Goal: Task Accomplishment & Management: Use online tool/utility

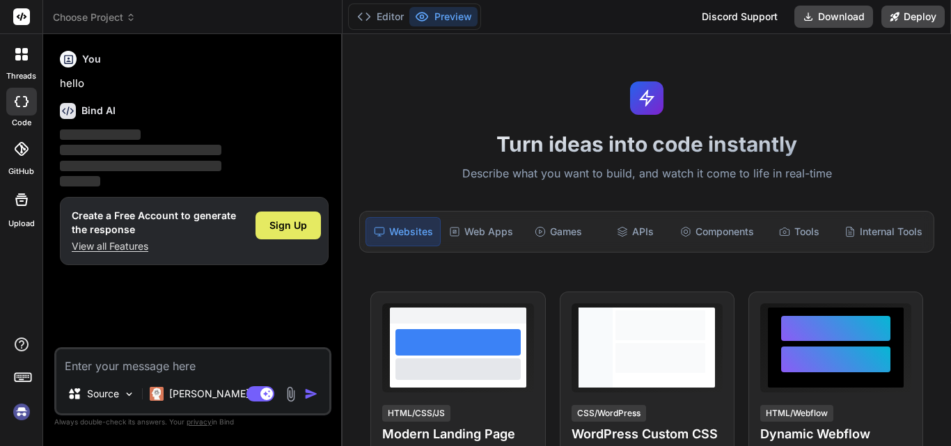
click at [281, 219] on span "Sign Up" at bounding box center [288, 226] width 38 height 14
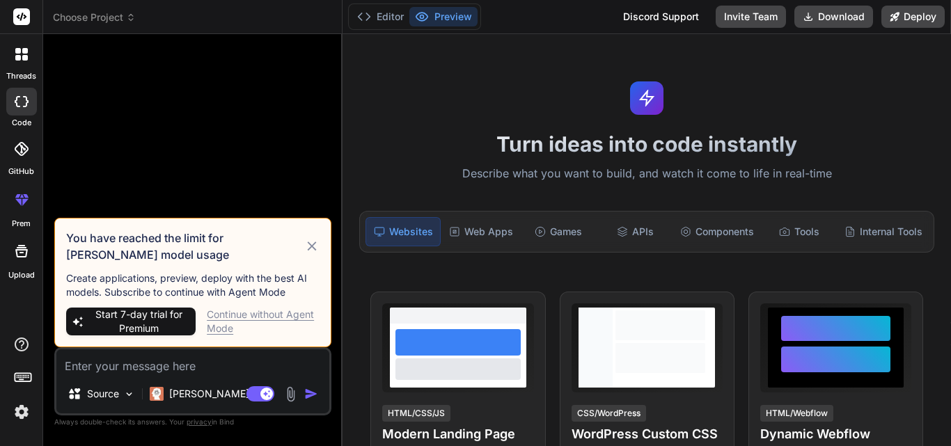
click at [252, 318] on div "Continue without Agent Mode" at bounding box center [263, 322] width 113 height 28
type textarea "x"
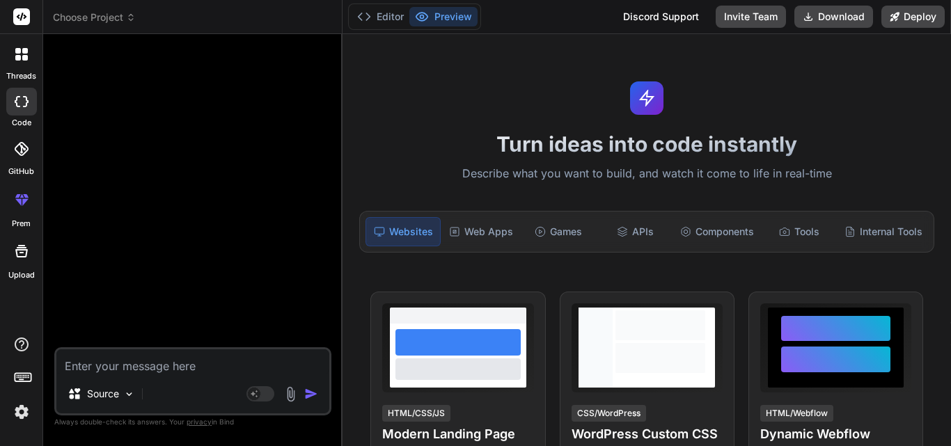
click at [167, 368] on textarea at bounding box center [192, 362] width 273 height 25
paste textarea "2. Issue: If a PO is created with a Project where Project.EndDate IS NOT NULL, …"
type textarea "2. Issue: If a PO is created with a Project where Project.EndDate IS NOT NULL, …"
type textarea "x"
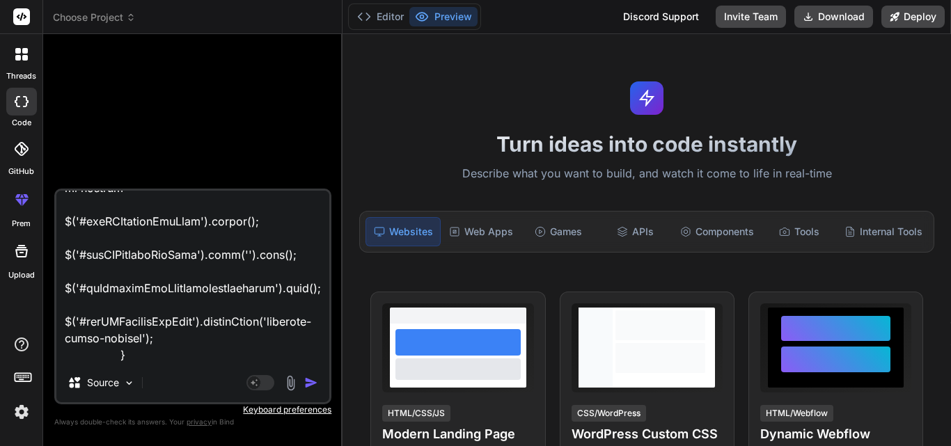
type textarea "2. Issue: If a PO is created with a Project where Project.EndDate IS NOT NULL, …"
click at [311, 385] on img "button" at bounding box center [311, 383] width 14 height 14
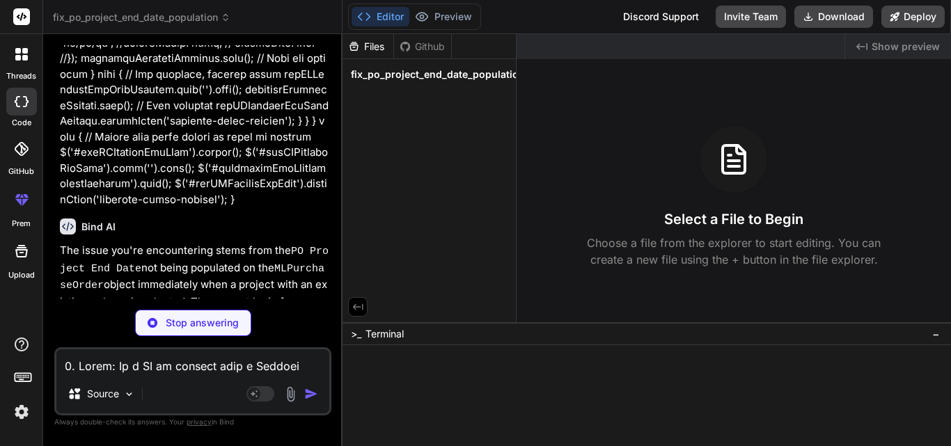
scroll to position [819, 0]
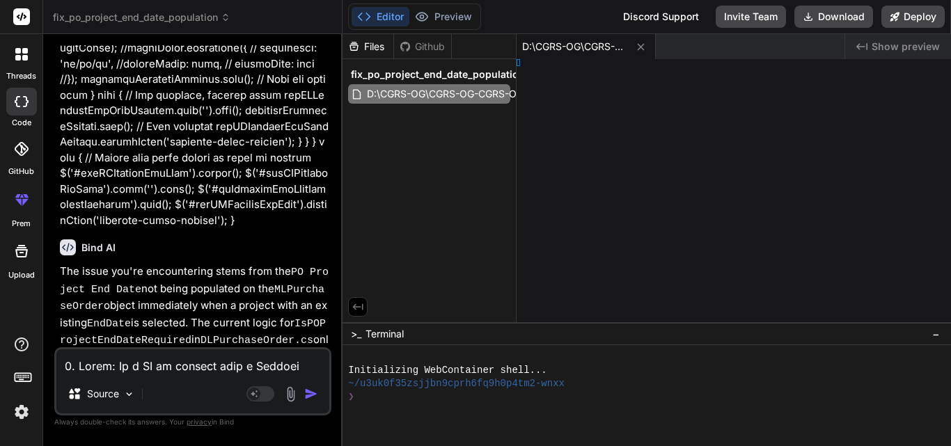
type textarea "x"
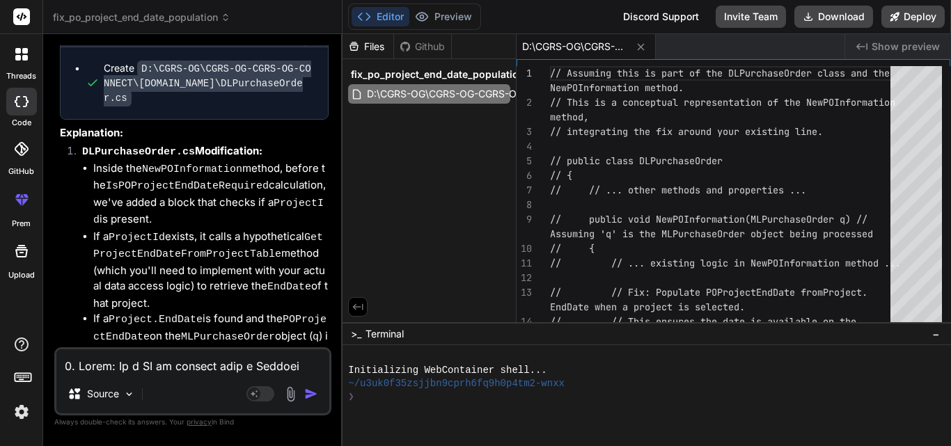
scroll to position [1811, 0]
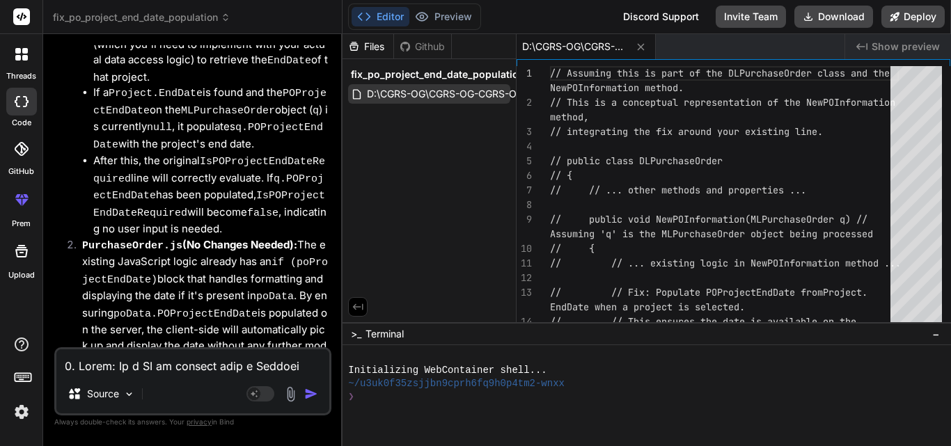
click at [445, 90] on span "D:\CGRS-OG\CGRS-OG-CGRS-OG-CONNECT\[DOMAIN_NAME]\DLPurchaseOrder.cs" at bounding box center [563, 94] width 395 height 17
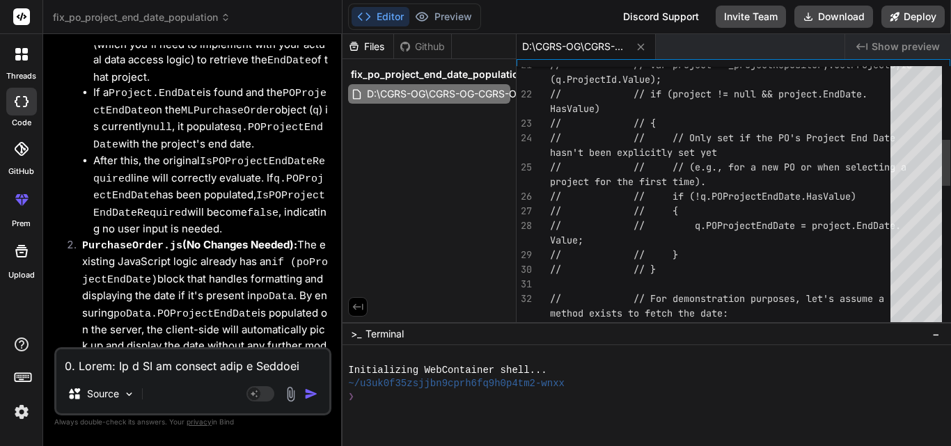
type textarea "// Assuming this is part of the DLPurchaseOrder class and the NewPOInformation …"
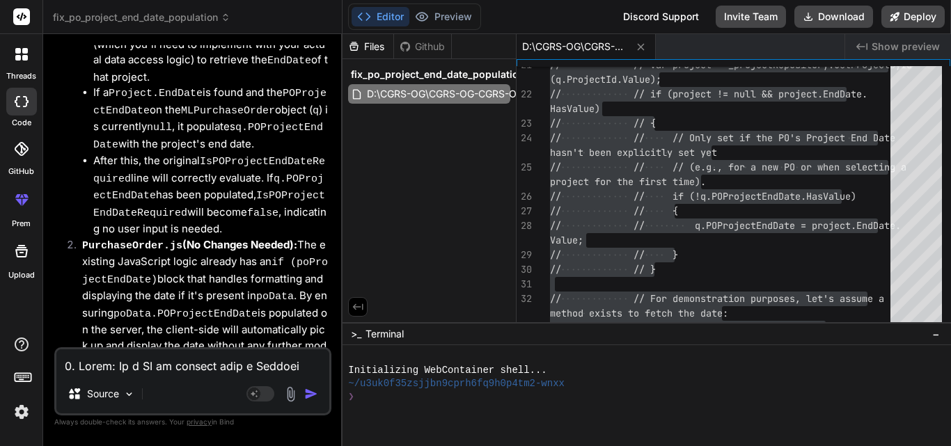
click at [175, 365] on textarea at bounding box center [192, 362] width 273 height 25
paste textarea "2. Issue: If a PO is created with a Project where Project.EndDate IS NOT NULL, …"
type textarea "2. Issue: If a PO is created with a Project where Project.EndDate IS NOT NULL, …"
type textarea "x"
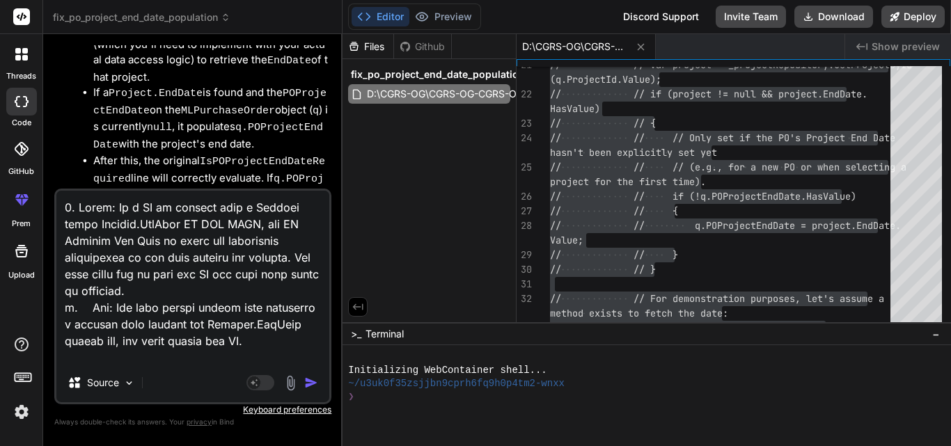
scroll to position [4062, 0]
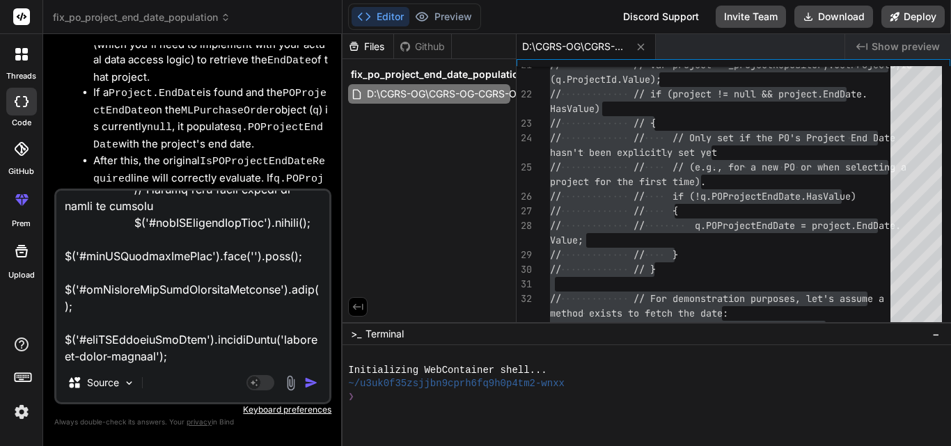
type textarea "2. Issue: If a PO is created with a Project where Project.EndDate IS NOT NULL, …"
click at [308, 386] on img "button" at bounding box center [311, 383] width 14 height 14
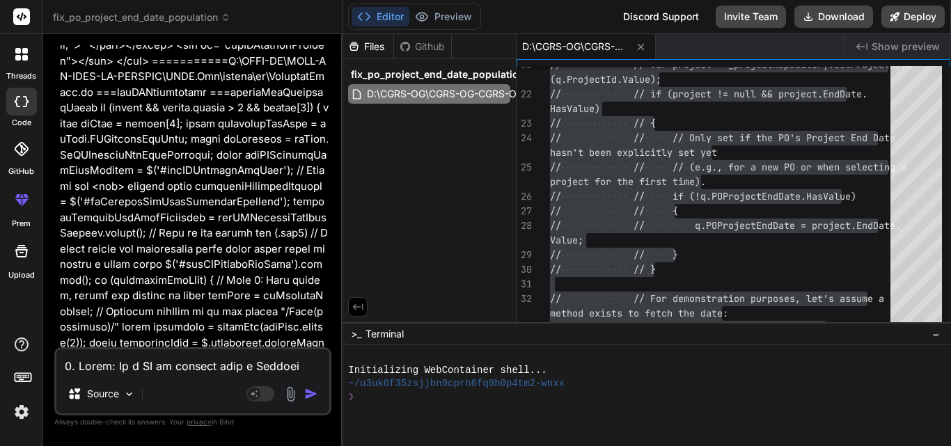
scroll to position [3632, 0]
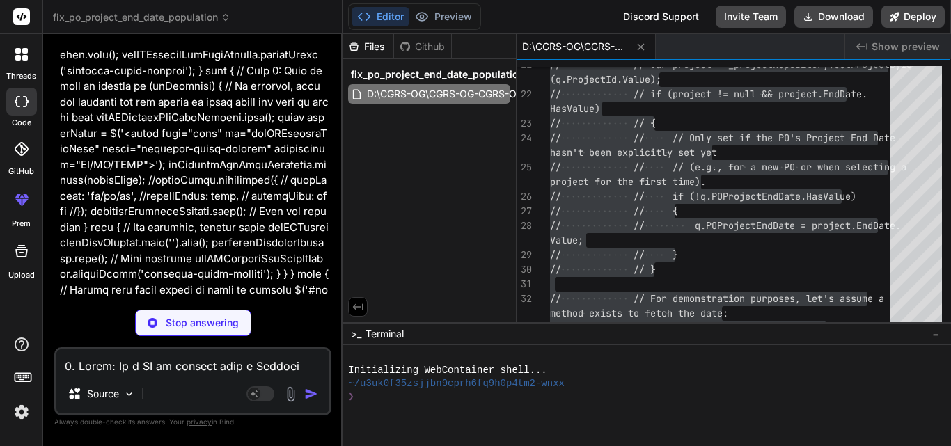
type textarea "x"
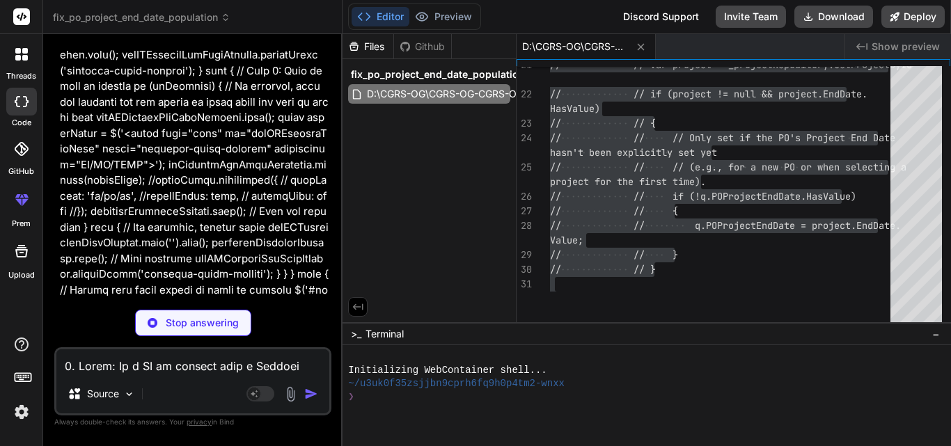
type textarea "x"
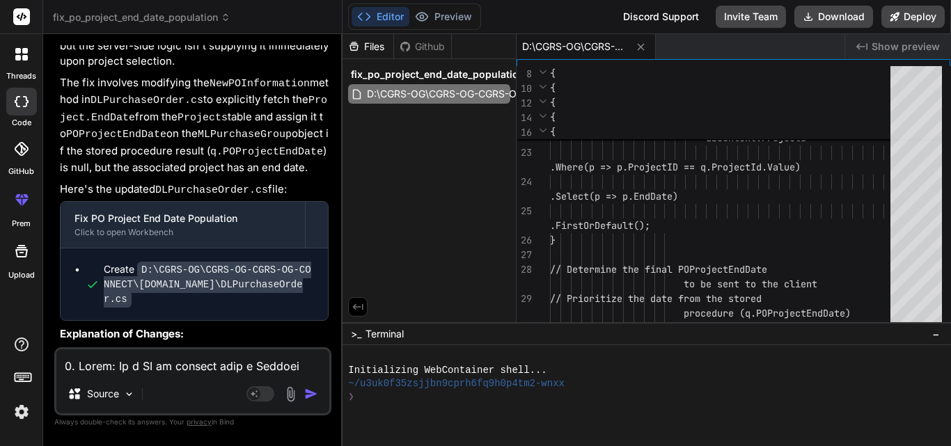
scroll to position [4078, 0]
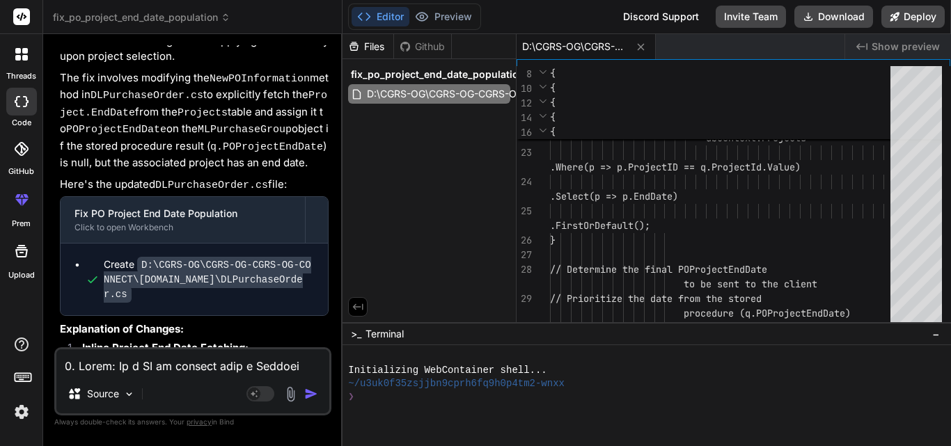
click at [235, 257] on code "D:\CGRS-OG\CGRS-OG-CGRS-OG-CONNECT\[DOMAIN_NAME]\DLPurchaseOrder.cs" at bounding box center [208, 280] width 208 height 46
click at [436, 89] on span "D:\CGRS-OG\CGRS-OG-CGRS-OG-CONNECT\[DOMAIN_NAME]\DLPurchaseOrder.cs" at bounding box center [563, 94] width 395 height 17
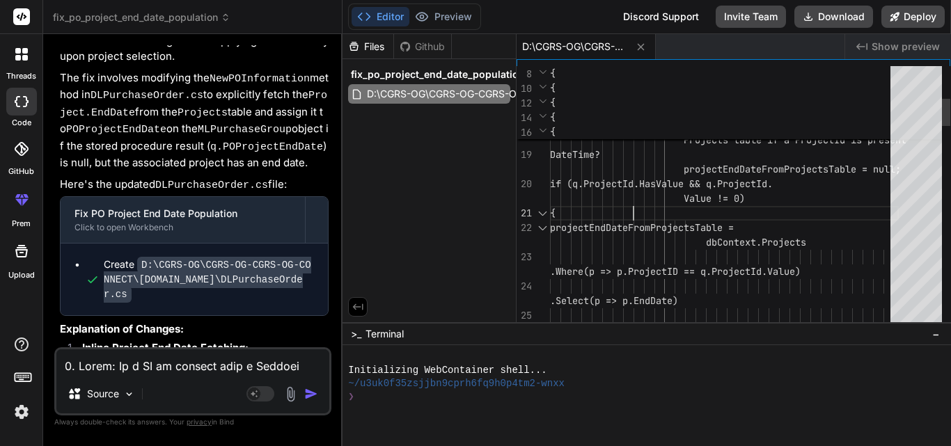
scroll to position [0, 0]
type textarea "using System; using System.Collections.Generic; using System.Linq; using CGRS.M…"
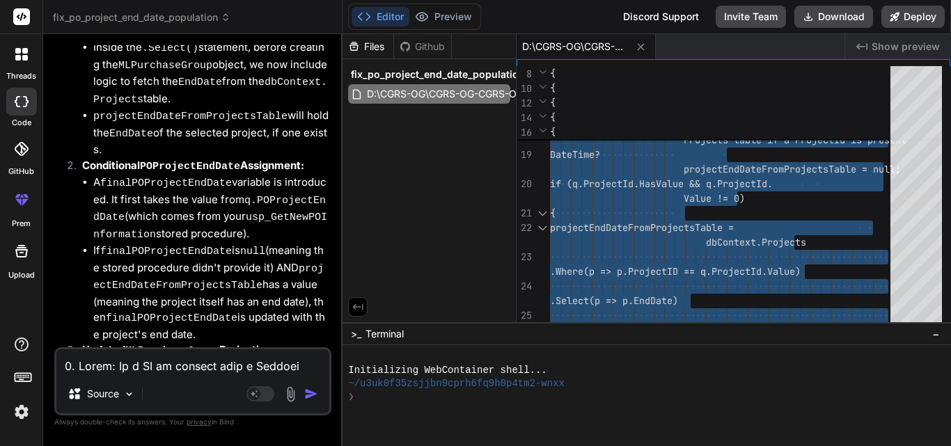
scroll to position [4426, 0]
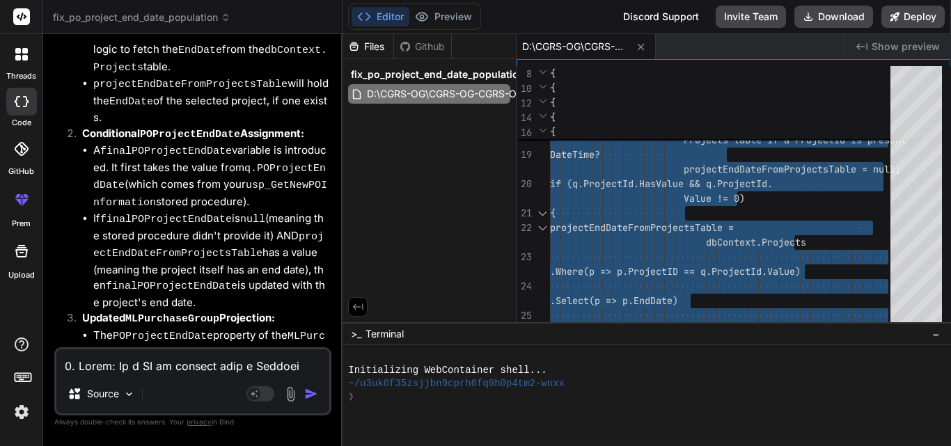
click at [169, 368] on textarea at bounding box center [192, 362] width 273 height 25
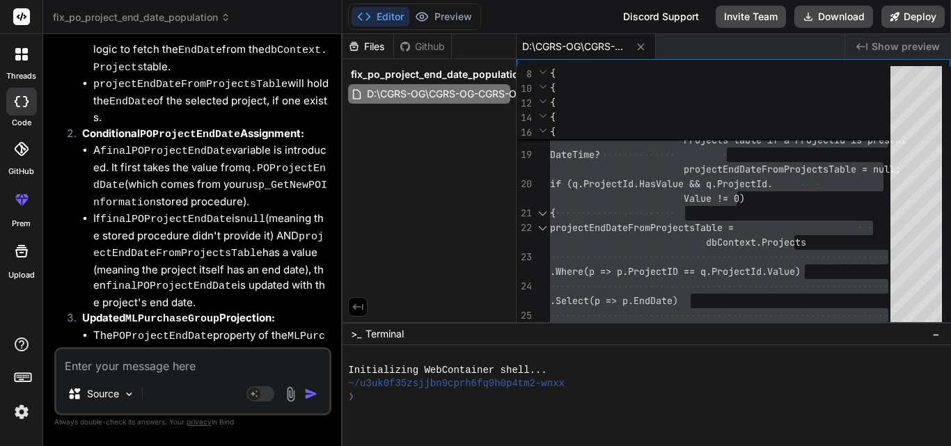
type textarea "I"
type textarea "x"
type textarea "IT"
type textarea "x"
type textarea "IT"
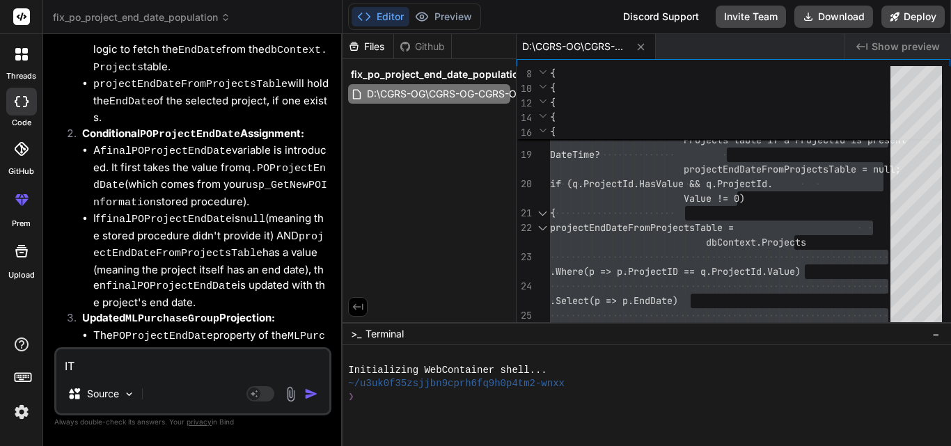
type textarea "x"
type textarea "IT I"
type textarea "x"
type textarea "IT IS"
type textarea "x"
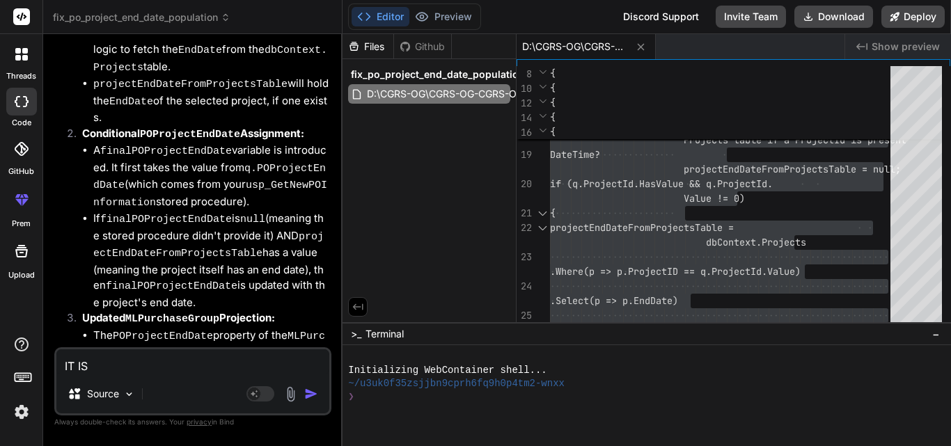
type textarea "IT IS"
type textarea "x"
type textarea "IT IS S"
type textarea "x"
type textarea "IT IS ST"
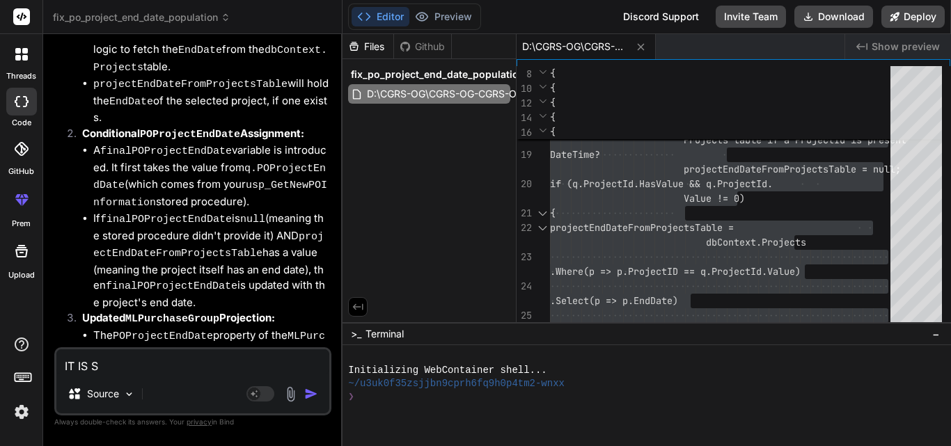
type textarea "x"
type textarea "IT IS STI"
type textarea "x"
type textarea "IT IS STIL"
type textarea "x"
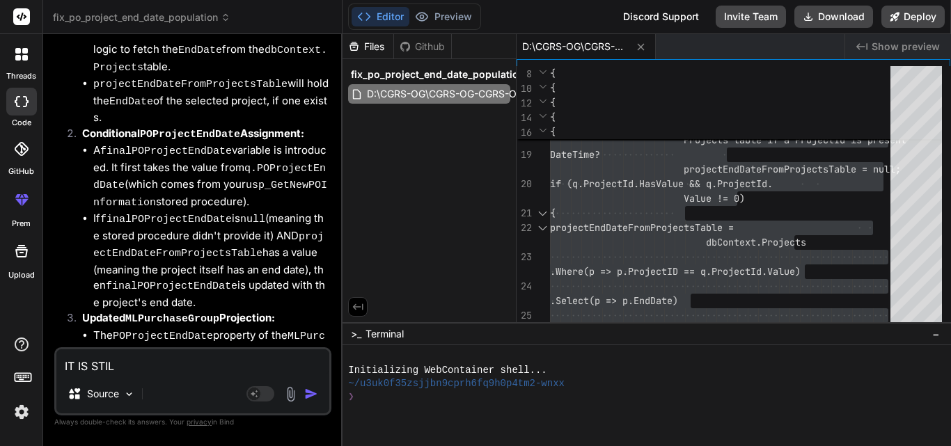
type textarea "IT IS STILL"
type textarea "x"
type textarea "IT IS STILL"
type textarea "x"
type textarea "IT IS STILL N"
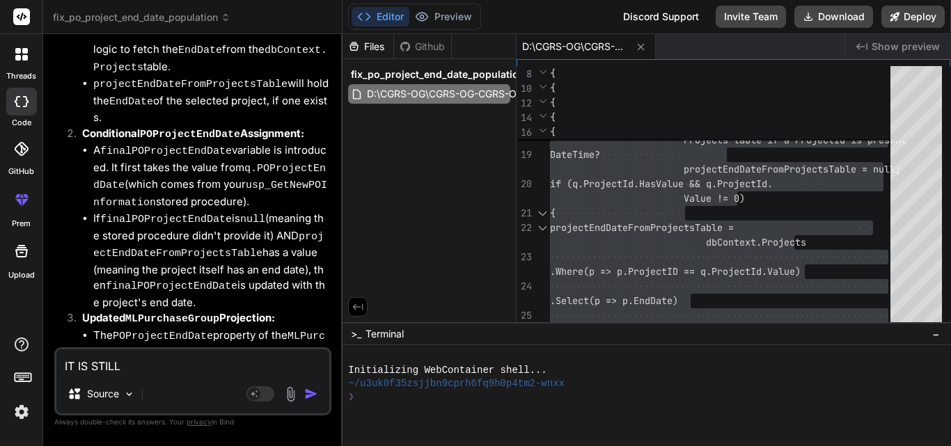
type textarea "x"
type textarea "IT IS STILL NO"
type textarea "x"
type textarea "IT IS STILL NOT"
type textarea "x"
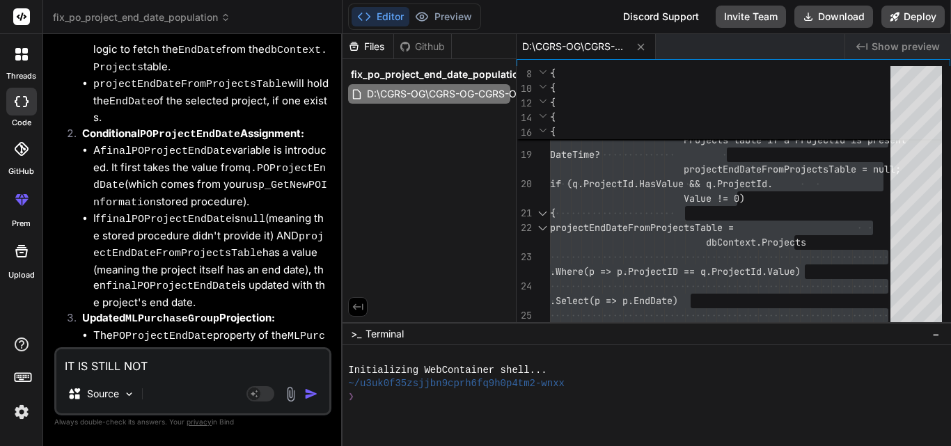
type textarea "IT IS STILL NOT"
type textarea "x"
type textarea "IT IS STILL NOT W"
type textarea "x"
type textarea "IT IS STILL NOT WO"
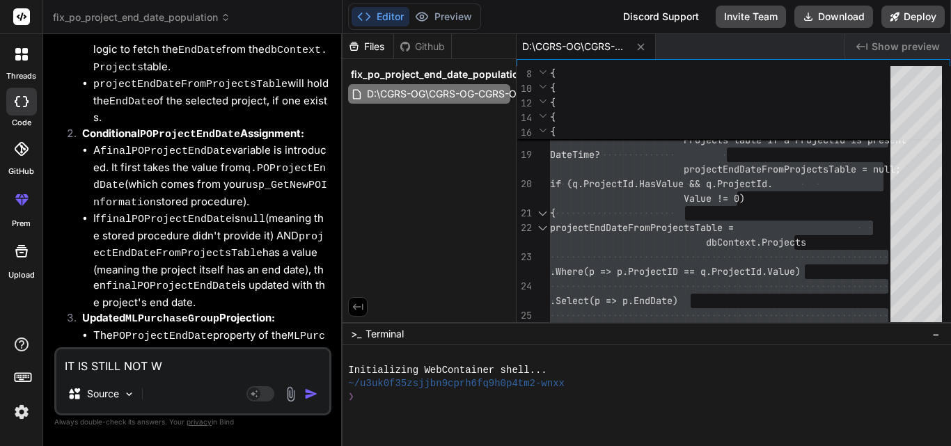
type textarea "x"
type textarea "IT IS STILL NOT WOR"
type textarea "x"
type textarea "IT IS STILL NOT WORK"
type textarea "x"
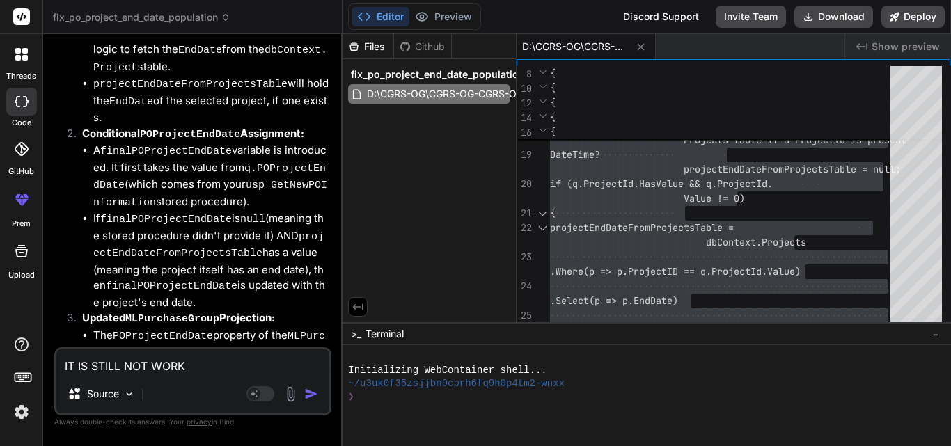
type textarea "IT IS STILL NOT WORKI"
type textarea "x"
type textarea "IT IS STILL NOT WORKIN"
type textarea "x"
type textarea "IT IS STILL NOT WORKING"
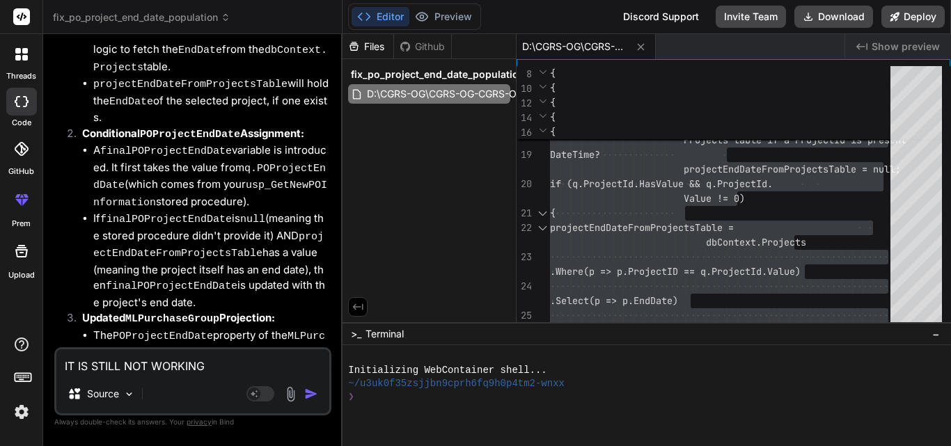
type textarea "x"
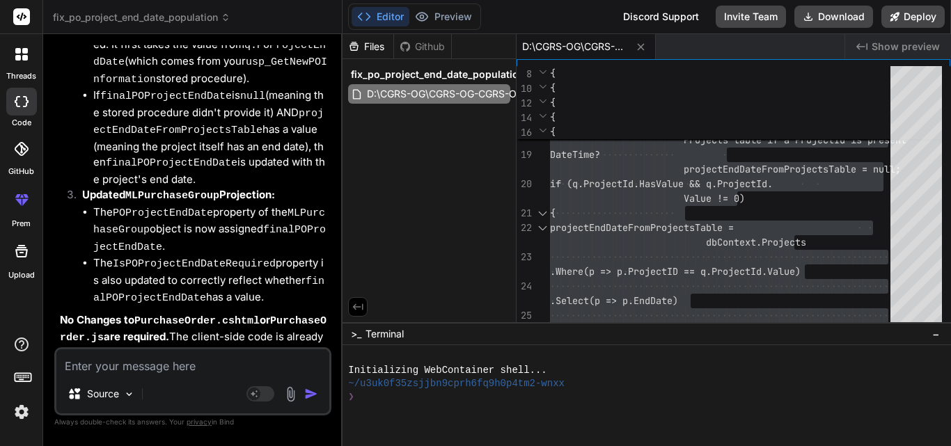
scroll to position [4571, 0]
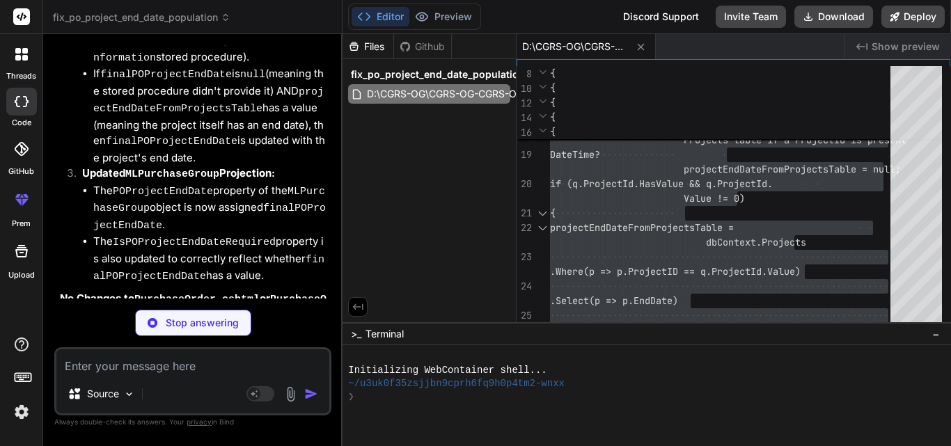
type textarea "x"
type textarea "// --- Other existing functions in PurchaseOrder.js --- // ... newPOInformation…"
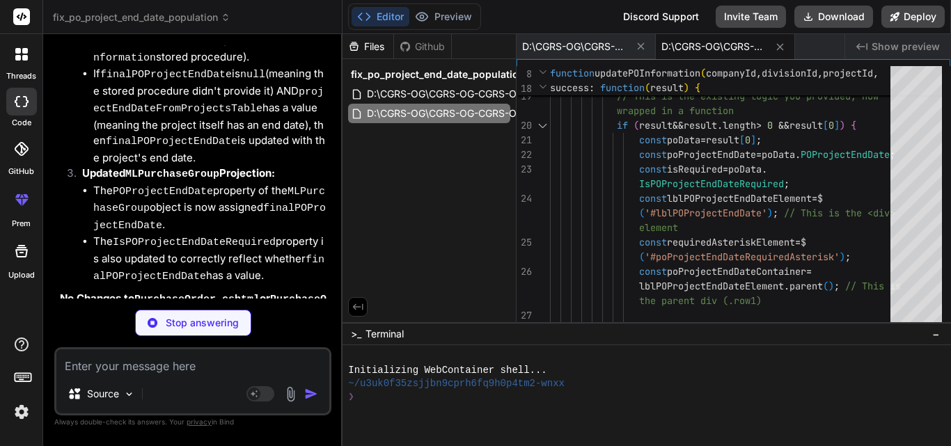
type textarea "x"
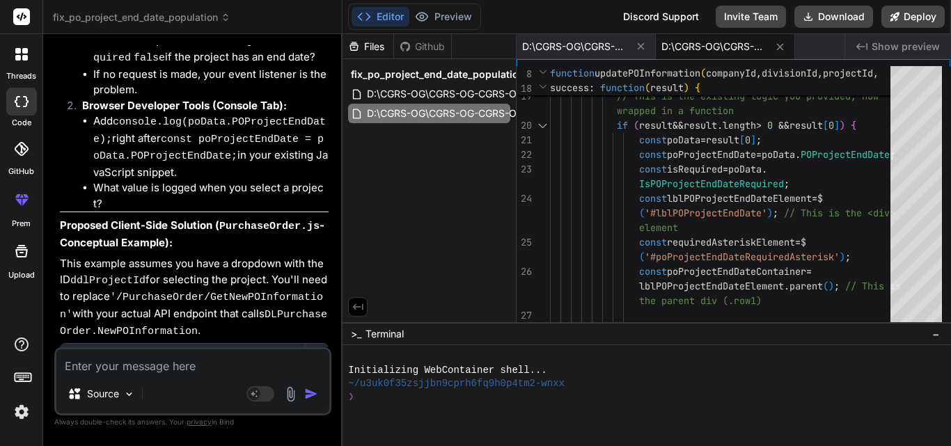
scroll to position [5755, 0]
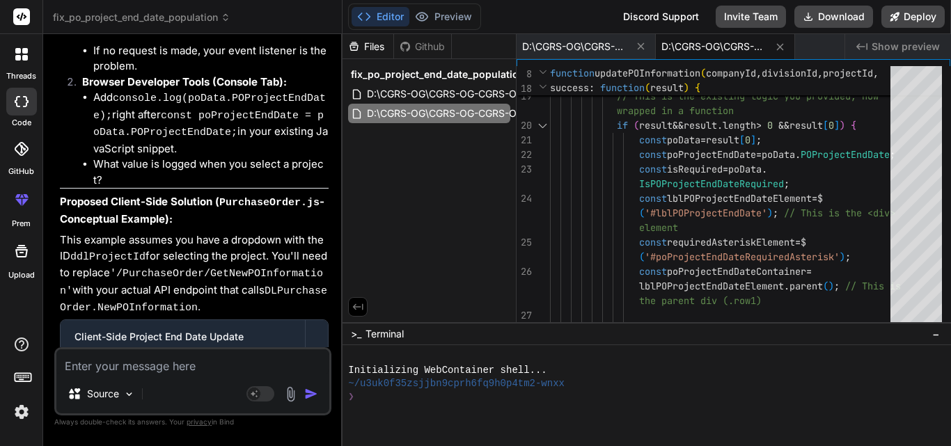
click at [292, 380] on code "D:\CGRS-OG\CGRS-OG-CGRS-OG-CONNECT\CGRS.Web\assets\js\PurchaseOrder.js" at bounding box center [208, 403] width 208 height 46
click at [469, 113] on span "D:\CGRS-OG\CGRS-OG-CGRS-OG-CONNECT\CGRS.Web\assets\js\PurchaseOrder.js" at bounding box center [560, 113] width 389 height 17
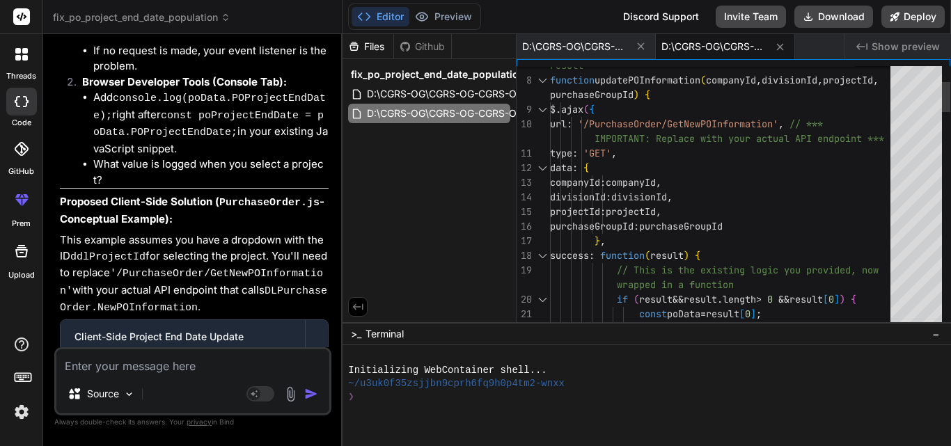
scroll to position [0, 0]
type textarea "// Assuming this is within your existing PurchaseOrder.js file // and the funct…"
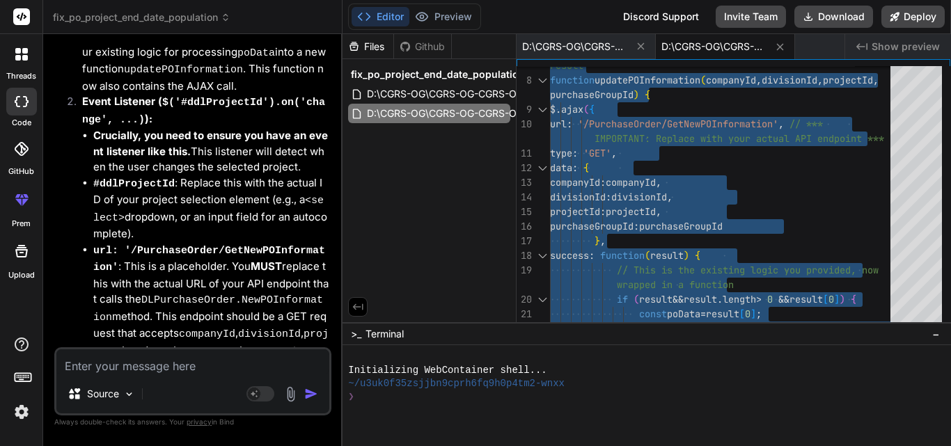
scroll to position [6191, 0]
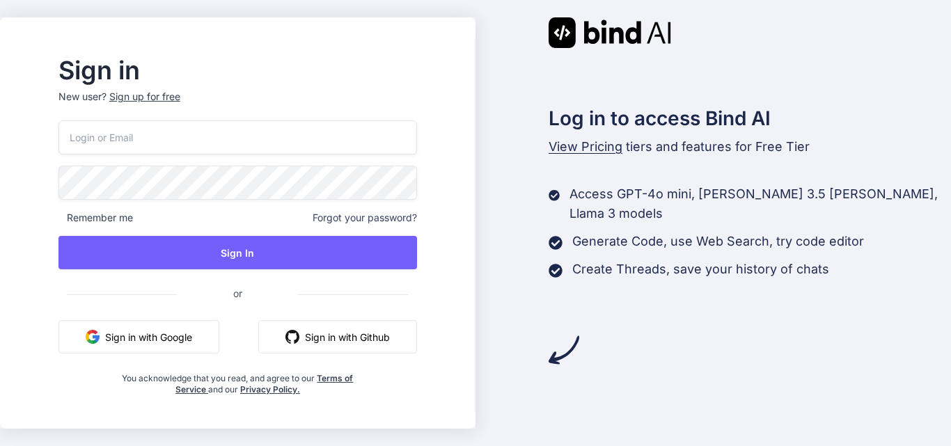
click at [316, 144] on input "email" at bounding box center [237, 137] width 359 height 34
type input "p"
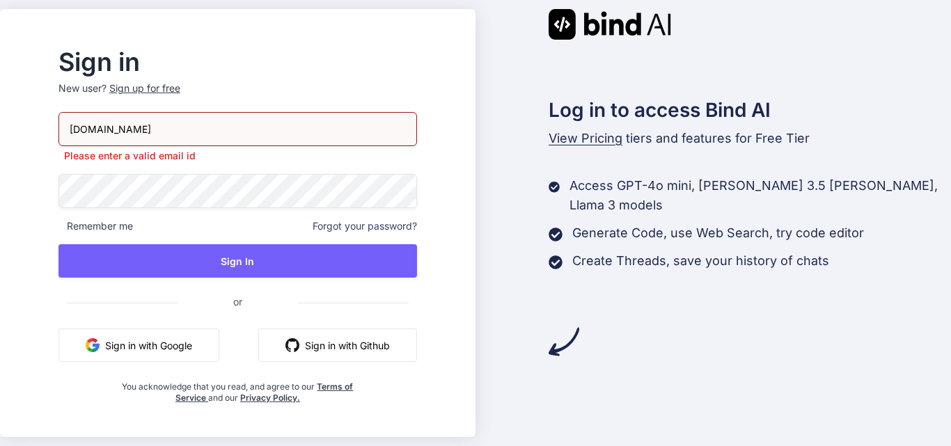
click at [134, 130] on input "[DOMAIN_NAME]" at bounding box center [237, 129] width 359 height 34
type input "[EMAIL_ADDRESS][DOMAIN_NAME]"
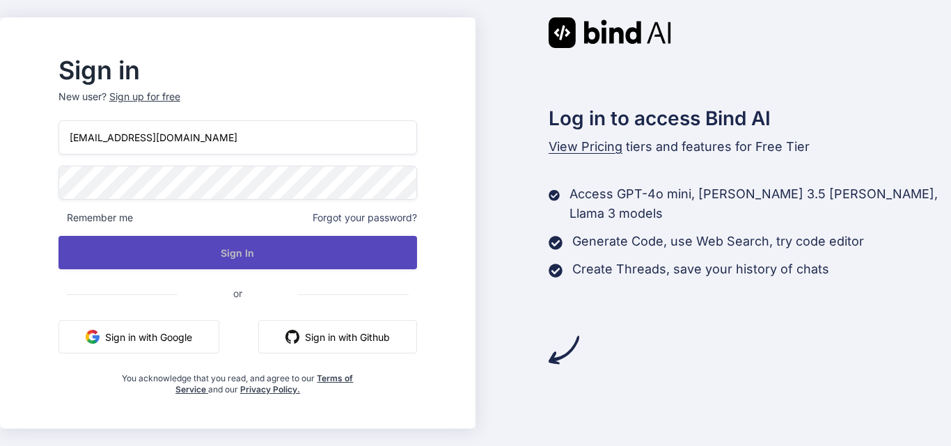
click at [257, 245] on button "Sign In" at bounding box center [237, 252] width 359 height 33
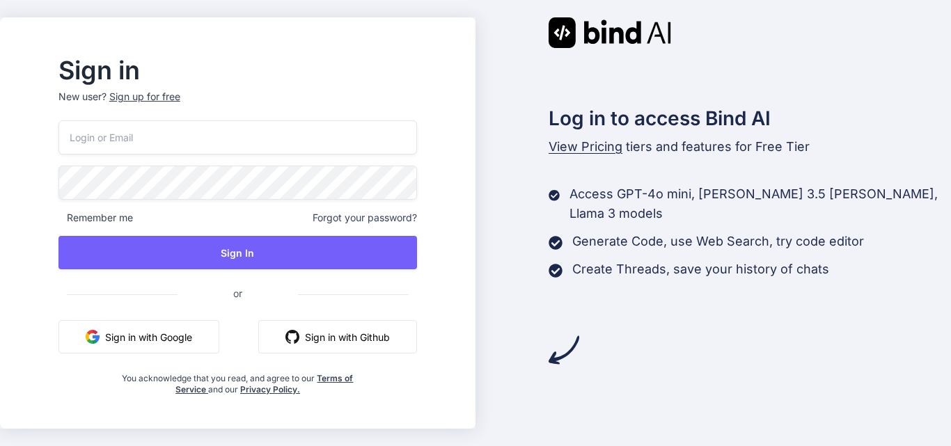
click at [230, 128] on input "email" at bounding box center [237, 137] width 359 height 34
type input "[EMAIL_ADDRESS][DOMAIN_NAME]"
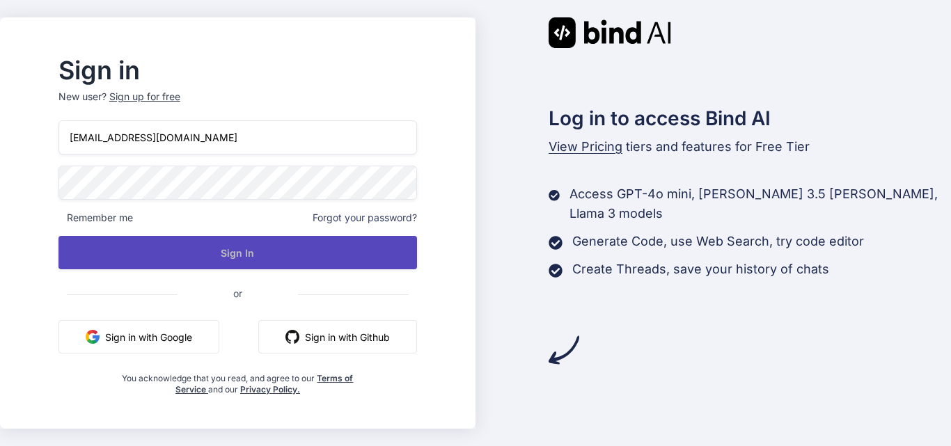
click at [226, 255] on button "Sign In" at bounding box center [237, 252] width 359 height 33
